Goal: Task Accomplishment & Management: Manage account settings

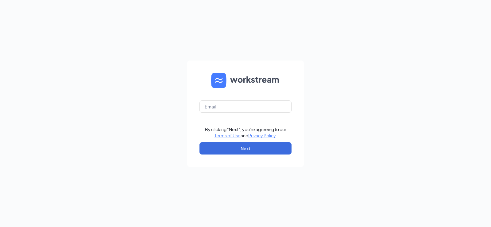
click at [234, 100] on form "By clicking "Next", you're agreeing to our Terms of Use and Privacy Policy . Ne…" at bounding box center [245, 113] width 117 height 106
click at [235, 104] on input "text" at bounding box center [245, 106] width 92 height 12
type input "[EMAIL_ADDRESS][DOMAIN_NAME]"
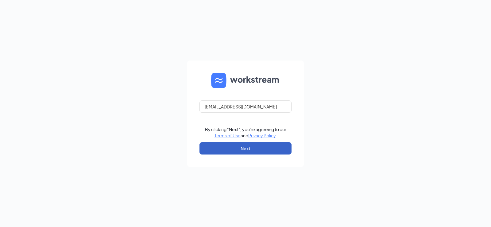
click at [274, 149] on button "Next" at bounding box center [245, 148] width 92 height 12
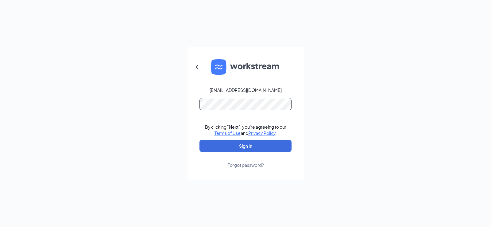
click at [199, 140] on button "Sign In" at bounding box center [245, 146] width 92 height 12
click at [268, 147] on button "Sign In" at bounding box center [245, 146] width 92 height 12
click at [141, 105] on div "[EMAIL_ADDRESS][DOMAIN_NAME] Credential mismatches. By clicking "Next", you're …" at bounding box center [245, 113] width 491 height 227
click at [199, 140] on button "Sign In" at bounding box center [245, 146] width 92 height 12
click at [154, 98] on div "[EMAIL_ADDRESS][DOMAIN_NAME] Credential mismatches. By clicking "Next", you're …" at bounding box center [245, 113] width 491 height 227
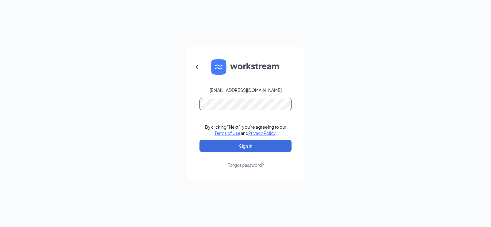
click at [199, 140] on button "Sign In" at bounding box center [245, 146] width 92 height 12
click at [199, 68] on icon "ArrowLeftNew" at bounding box center [197, 66] width 7 height 7
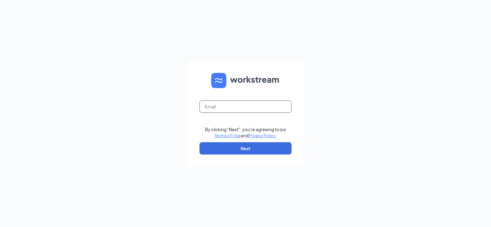
click at [264, 102] on input "text" at bounding box center [245, 106] width 92 height 12
type input "[EMAIL_ADDRESS][DOMAIN_NAME]"
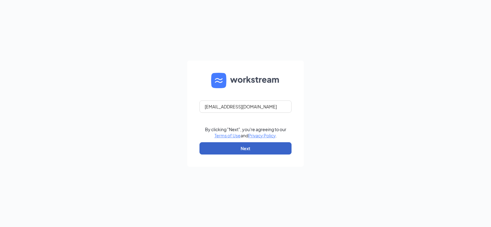
click at [248, 152] on button "Next" at bounding box center [245, 148] width 92 height 12
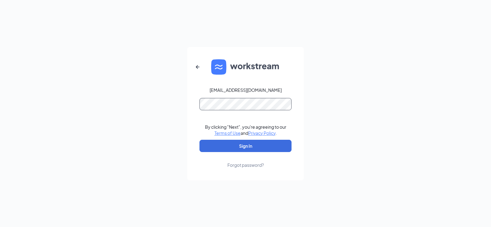
click at [199, 140] on button "Sign In" at bounding box center [245, 146] width 92 height 12
click at [261, 149] on button "Sign In" at bounding box center [245, 146] width 92 height 12
click at [180, 106] on div "[EMAIL_ADDRESS][DOMAIN_NAME] Credential mismatches. By clicking "Next", you're …" at bounding box center [245, 113] width 491 height 227
click at [199, 140] on button "Sign In" at bounding box center [245, 146] width 92 height 12
